Goal: Information Seeking & Learning: Learn about a topic

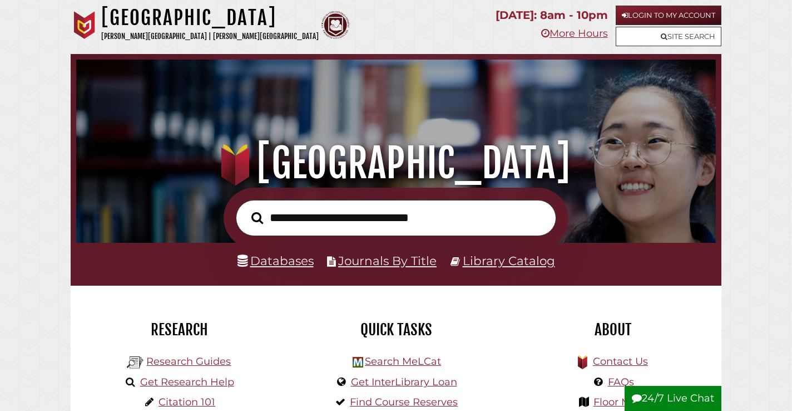
scroll to position [211, 634]
type input "**********"
click at [246, 209] on button "Search" at bounding box center [257, 218] width 23 height 18
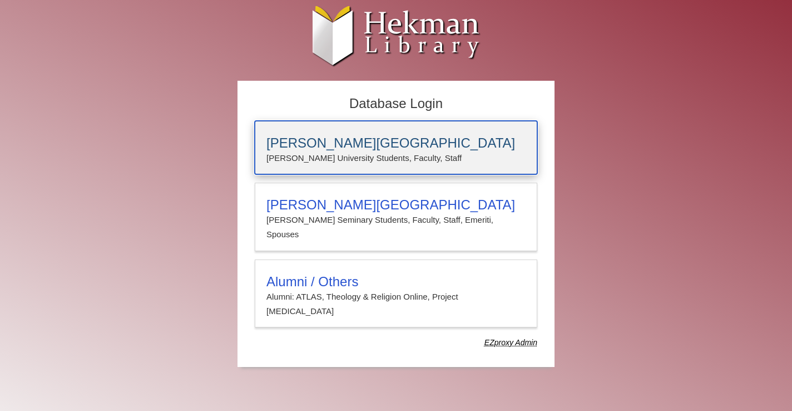
click at [315, 156] on p "[PERSON_NAME] University Students, Faculty, Staff" at bounding box center [395, 158] width 259 height 14
